Goal: Task Accomplishment & Management: Use online tool/utility

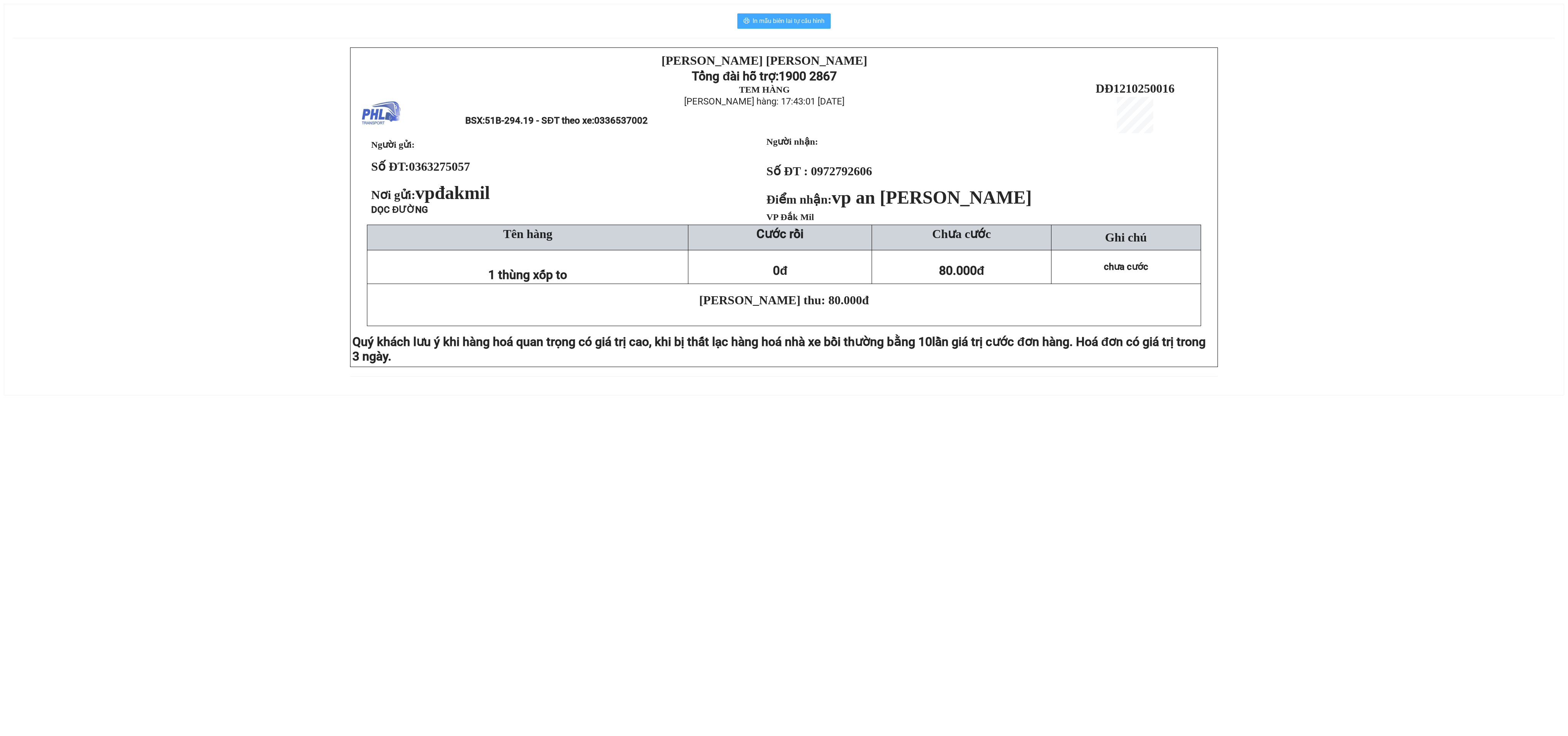
click at [782, 23] on span "In mẫu biên lai tự cấu hình" at bounding box center [788, 21] width 72 height 10
click at [776, 21] on span "In mẫu biên lai tự cấu hình" at bounding box center [788, 21] width 72 height 10
click at [779, 17] on span "In mẫu biên lai tự cấu hình" at bounding box center [788, 21] width 72 height 10
